Goal: Find contact information: Find contact information

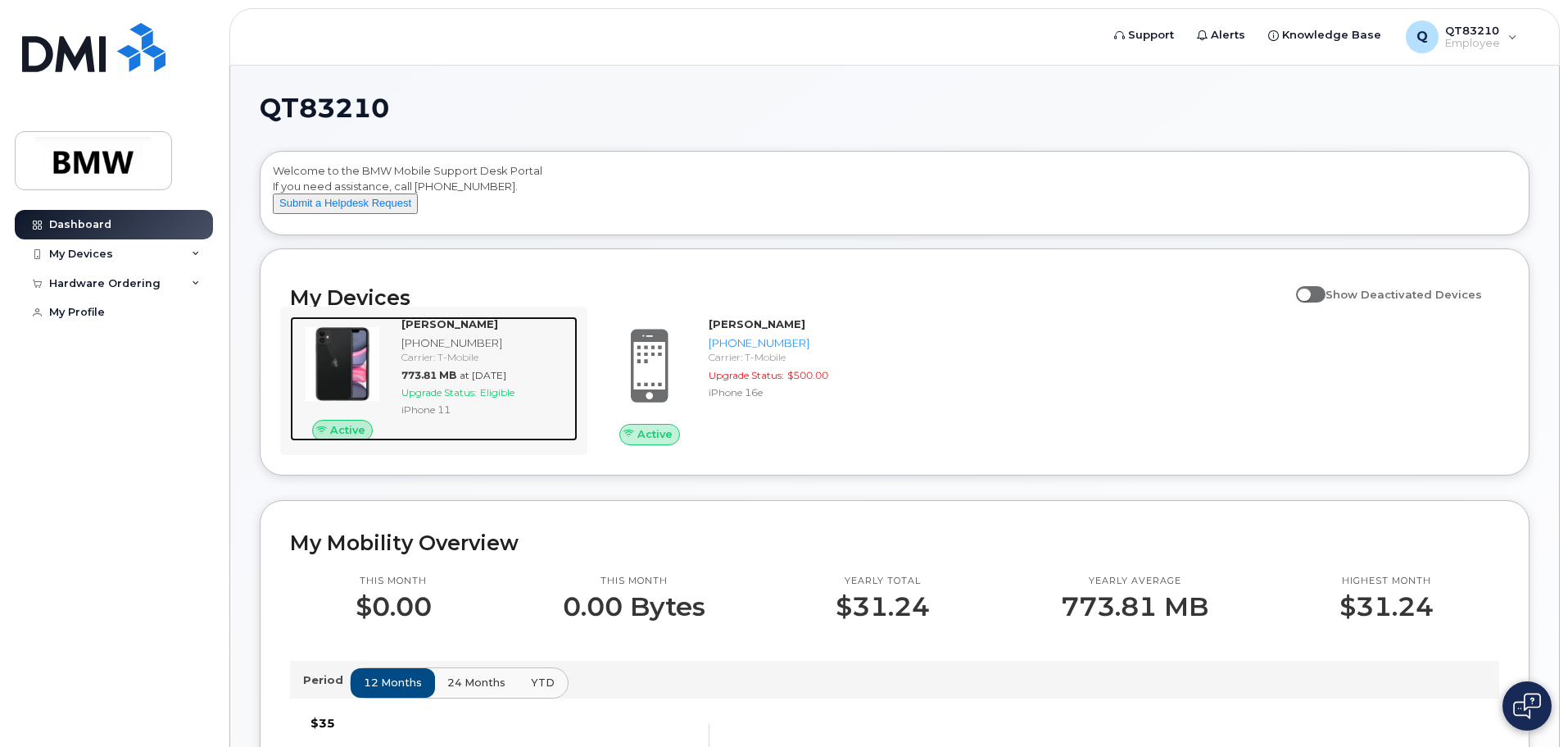
click at [481, 350] on div "[PHONE_NUMBER]" at bounding box center [486, 343] width 169 height 16
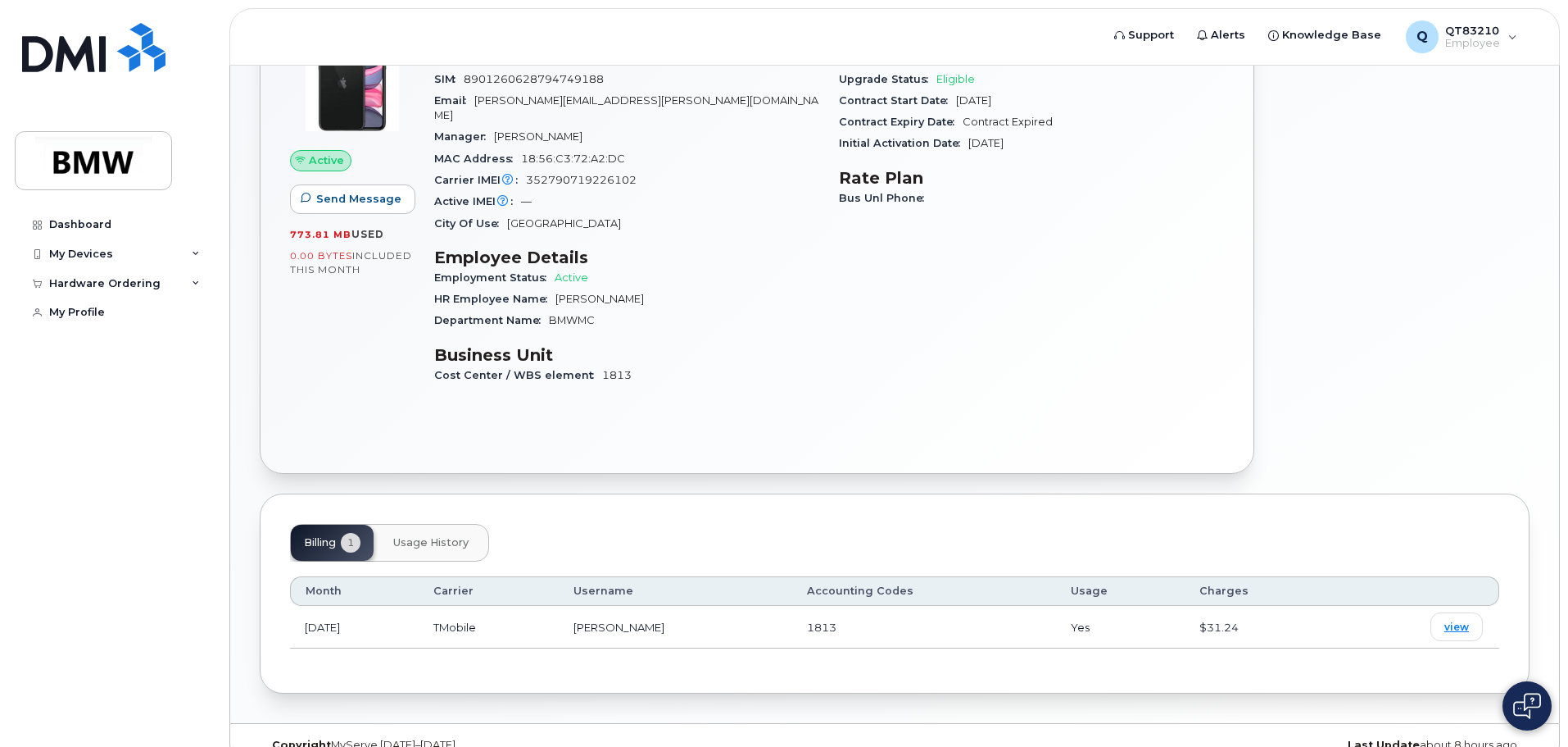
scroll to position [188, 0]
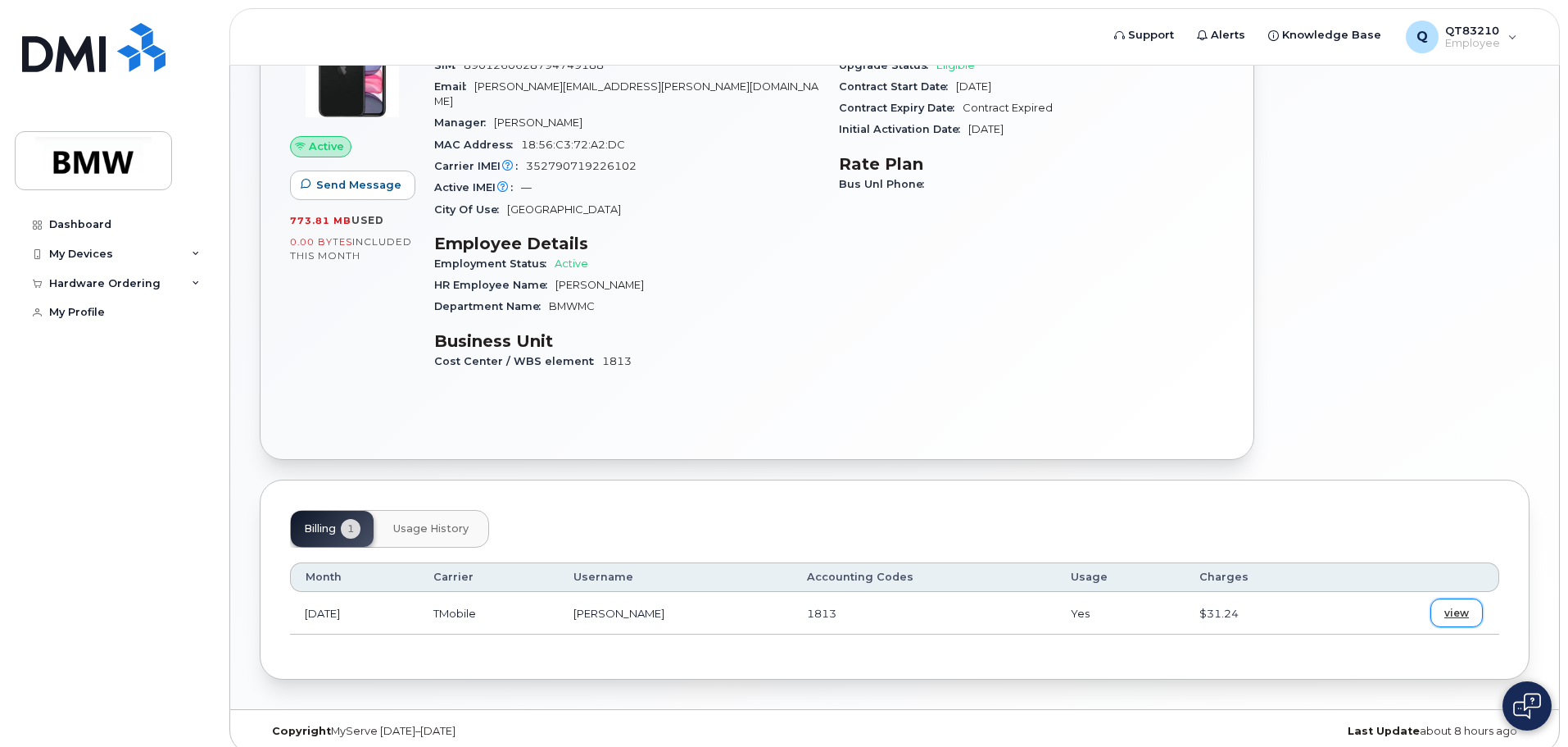
click at [1453, 606] on span "view" at bounding box center [1457, 613] width 25 height 15
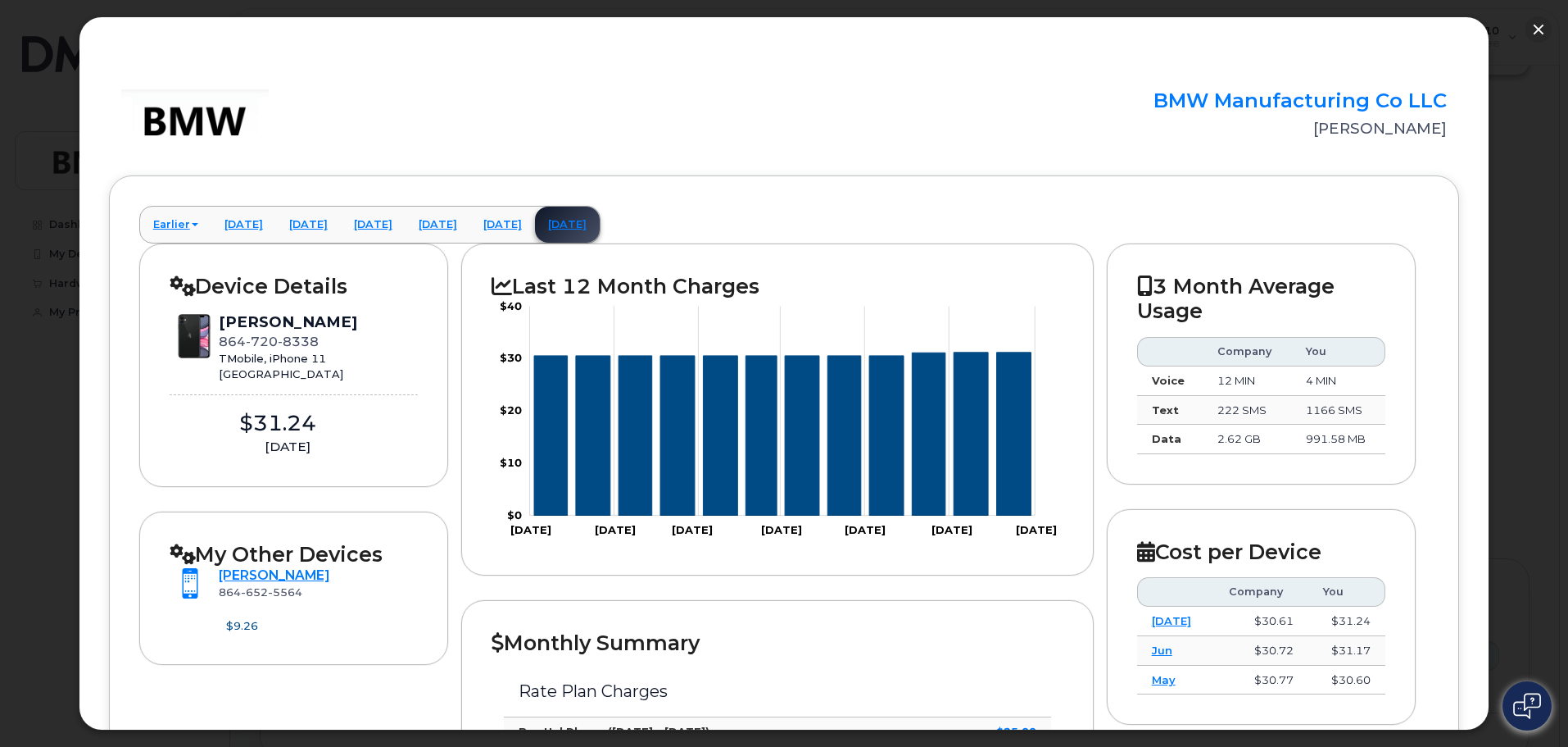
scroll to position [0, 0]
